Goal: Submit feedback/report problem

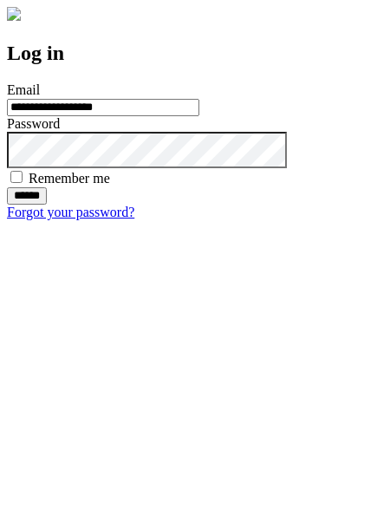
type input "**********"
click at [47, 205] on input "******" at bounding box center [27, 195] width 40 height 17
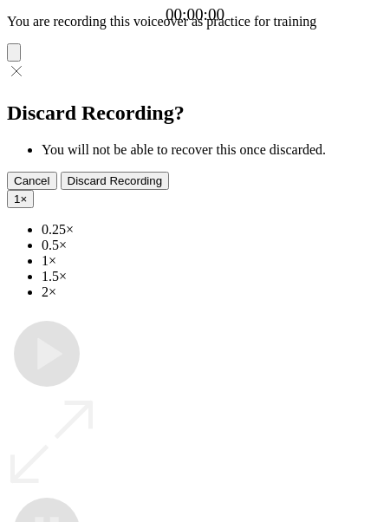
type input "**********"
